Goal: Task Accomplishment & Management: Manage account settings

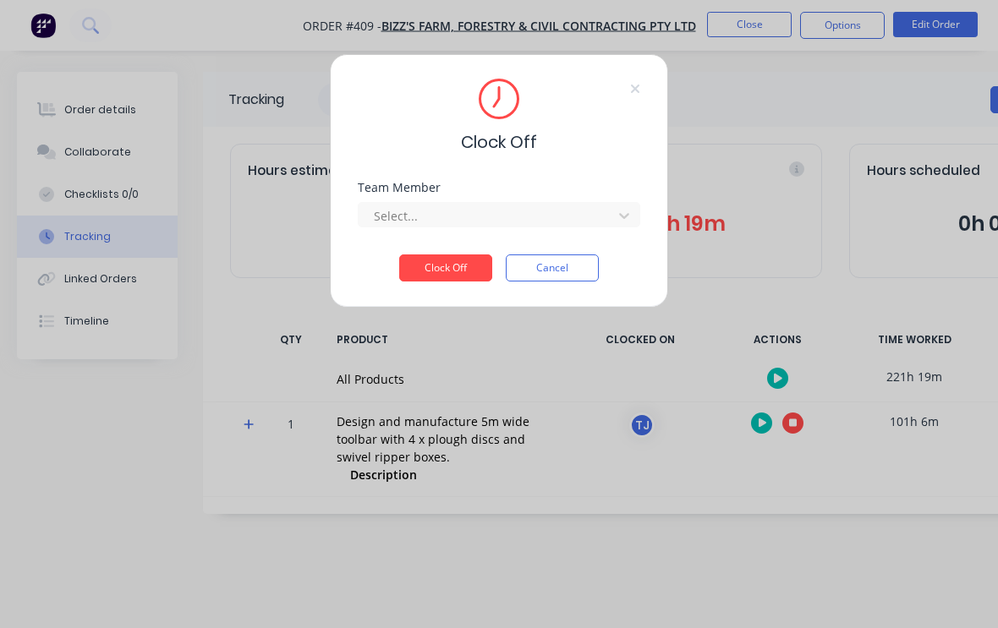
scroll to position [28, 162]
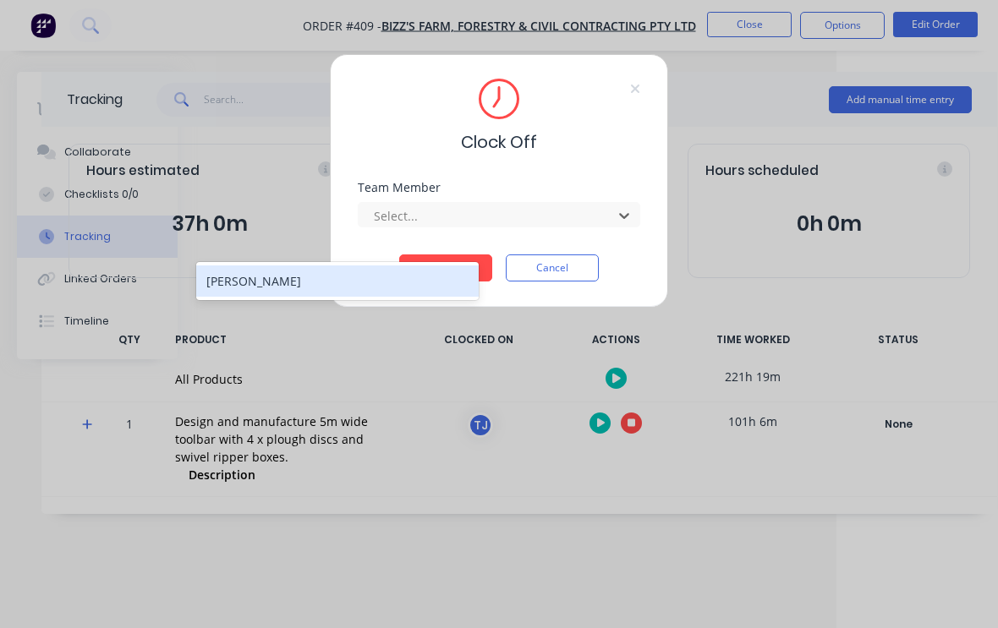
click at [418, 266] on div "[PERSON_NAME]" at bounding box center [337, 281] width 283 height 31
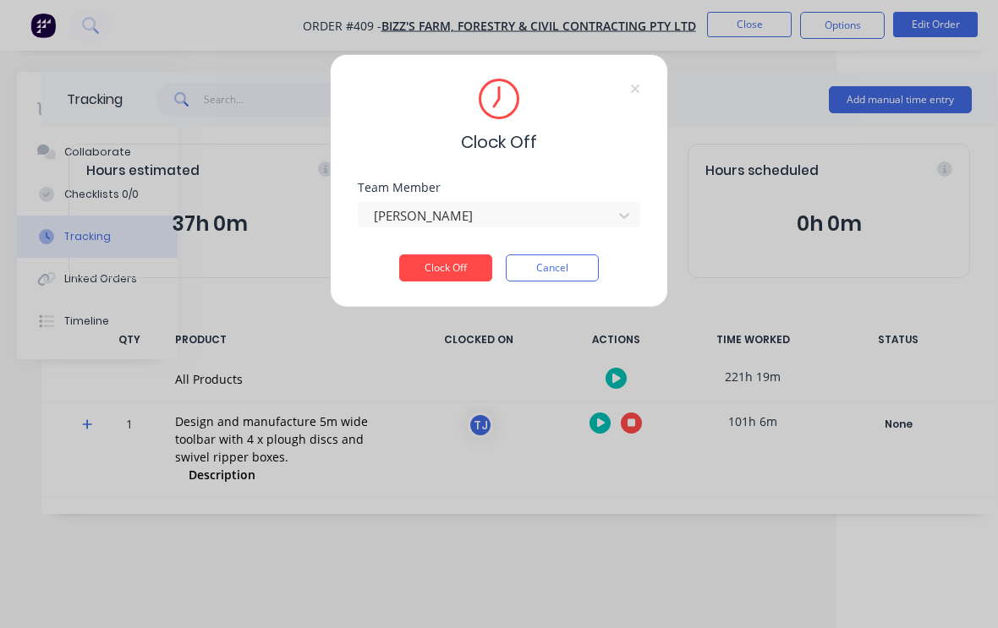
click at [457, 263] on button "Clock Off" at bounding box center [445, 268] width 93 height 27
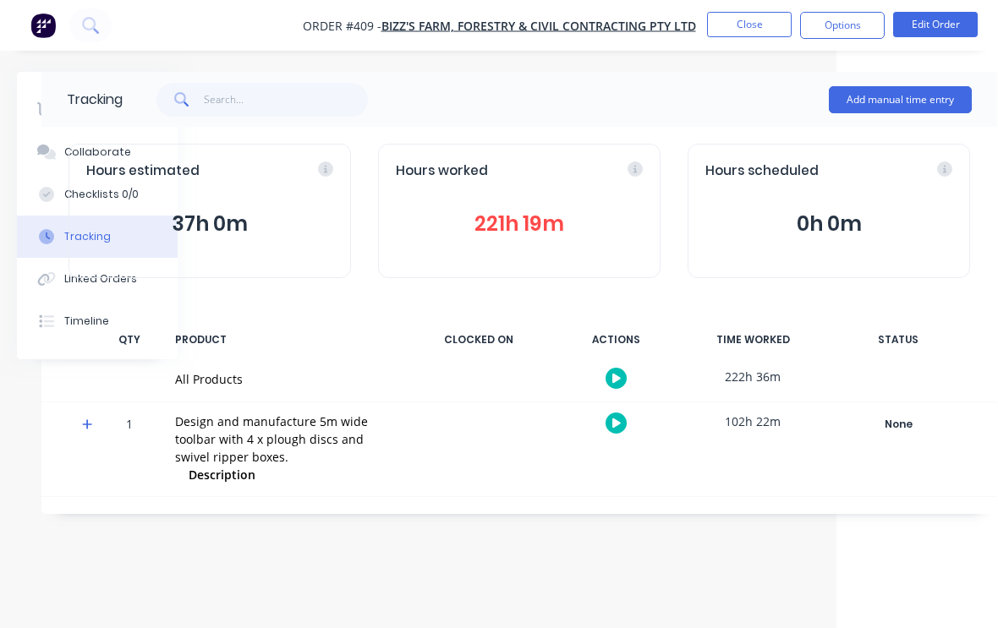
click at [948, 30] on button "Edit Order" at bounding box center [935, 24] width 85 height 25
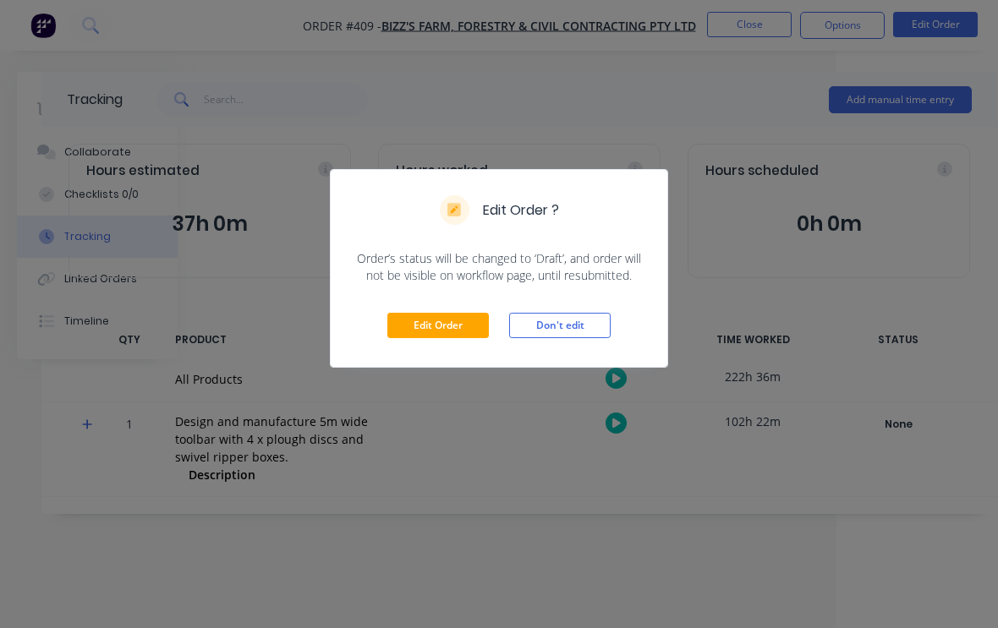
click at [459, 337] on button "Edit Order" at bounding box center [438, 325] width 102 height 25
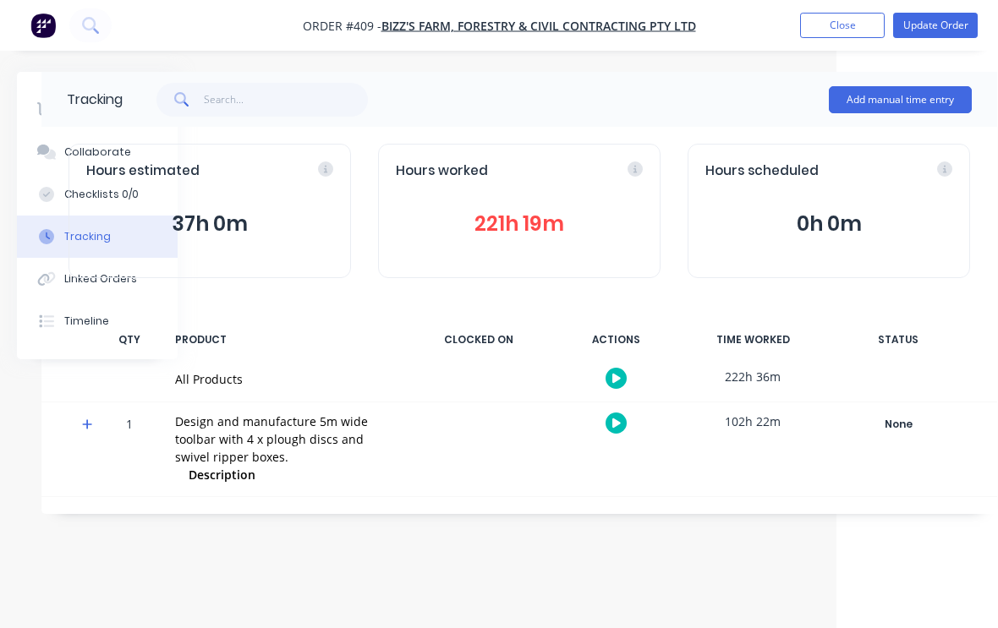
click at [747, 74] on div "Add manual time entry" at bounding box center [547, 99] width 849 height 51
click at [852, 19] on button "Close" at bounding box center [842, 25] width 85 height 25
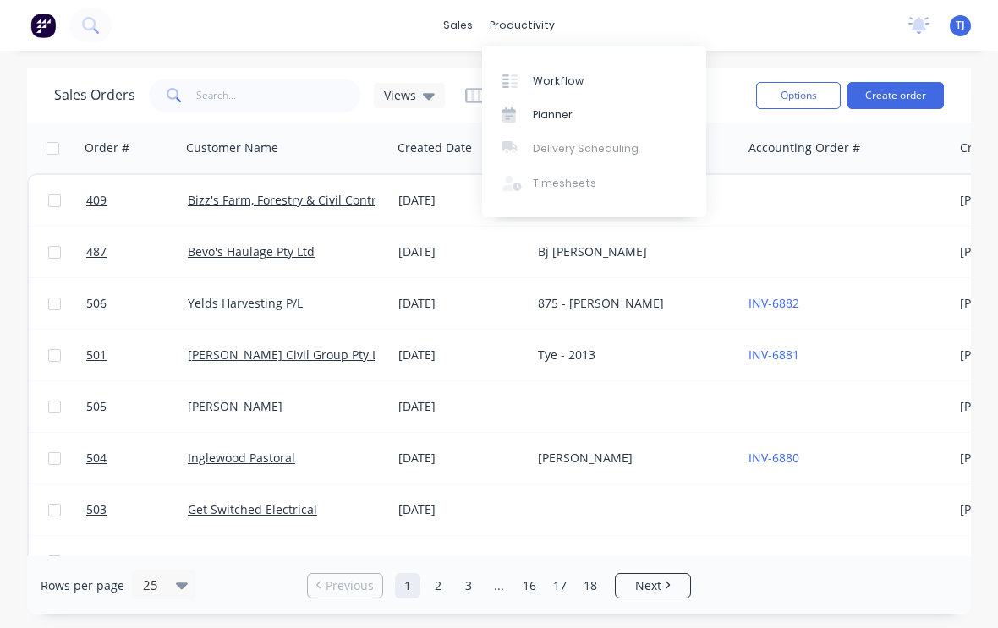
click at [579, 85] on div "Workflow" at bounding box center [558, 81] width 51 height 15
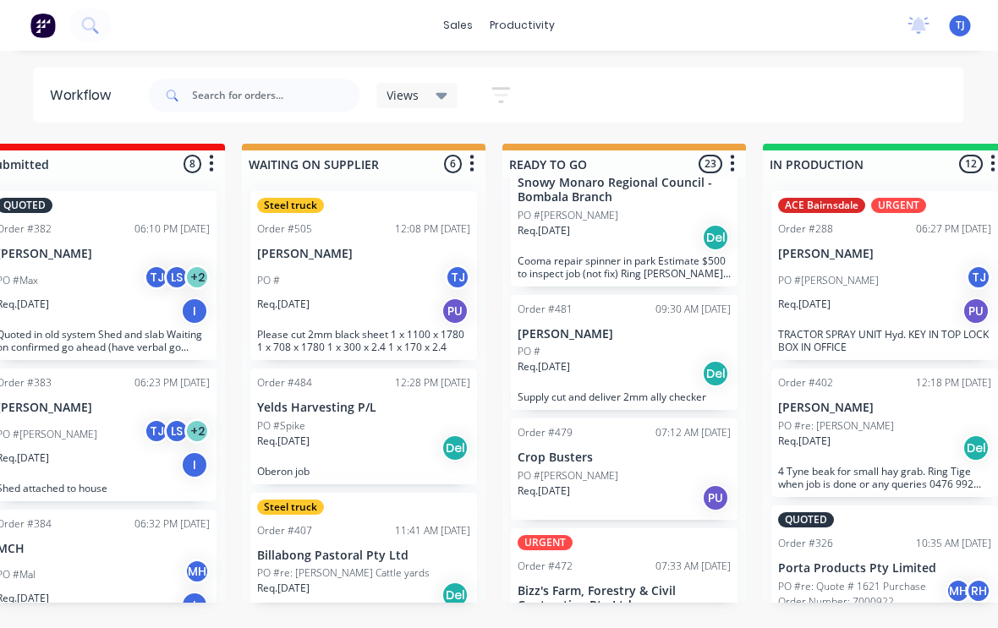
scroll to position [0, 316]
click at [643, 346] on div "PO #" at bounding box center [624, 351] width 213 height 15
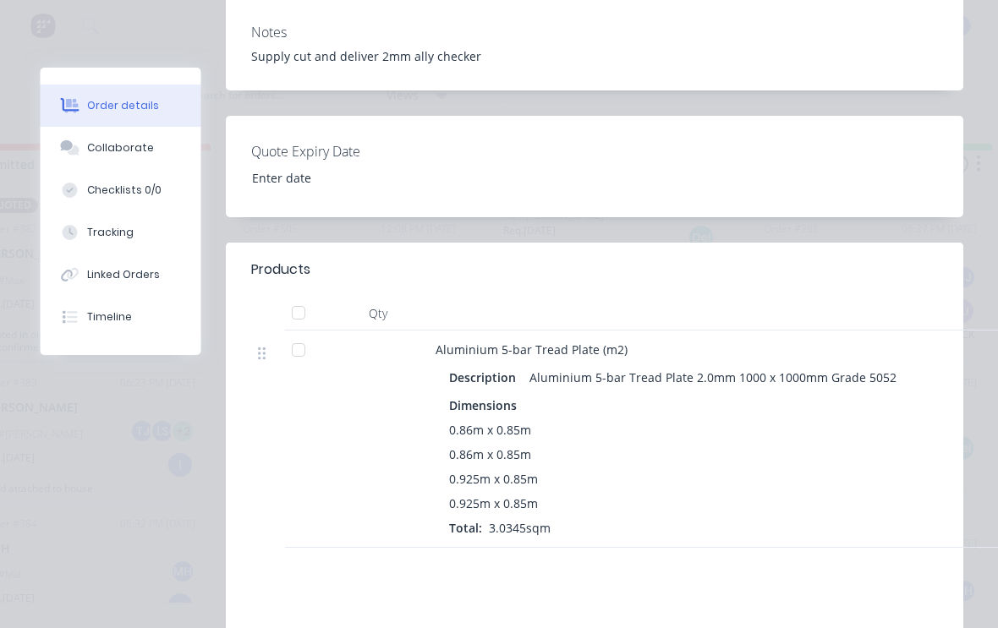
scroll to position [0, 328]
